Goal: Task Accomplishment & Management: Manage account settings

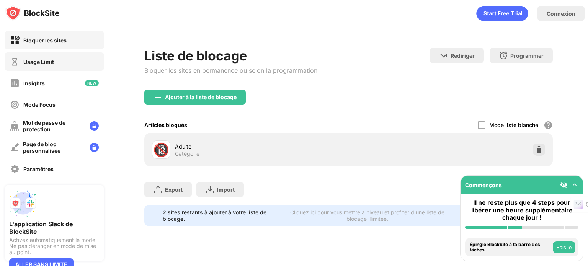
click at [45, 62] on div "Usage Limit" at bounding box center [38, 62] width 31 height 7
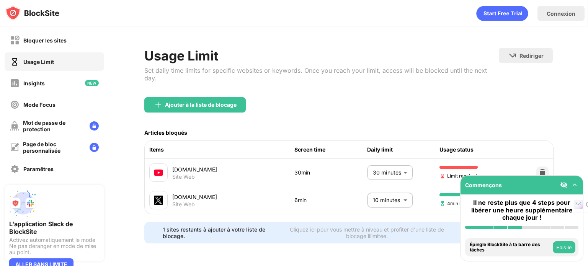
scroll to position [7, 0]
click at [378, 166] on body "Bloquer les sites Usage Limit Insights Mode Focus Mot de passe de protection Pa…" at bounding box center [294, 133] width 588 height 266
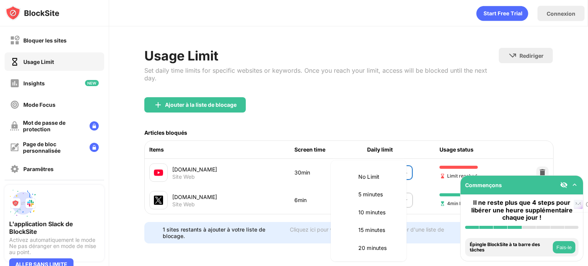
scroll to position [72, 0]
click at [374, 177] on p "20 minutes" at bounding box center [377, 175] width 39 height 8
type input "**"
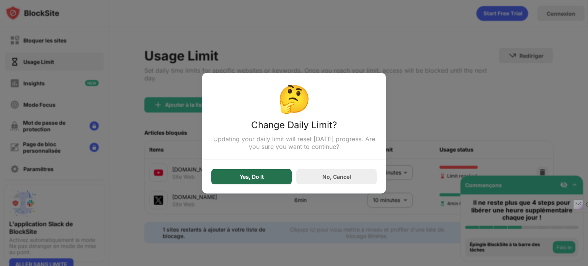
click at [254, 179] on div "Yes, Do It" at bounding box center [252, 176] width 24 height 6
